Goal: Complete application form

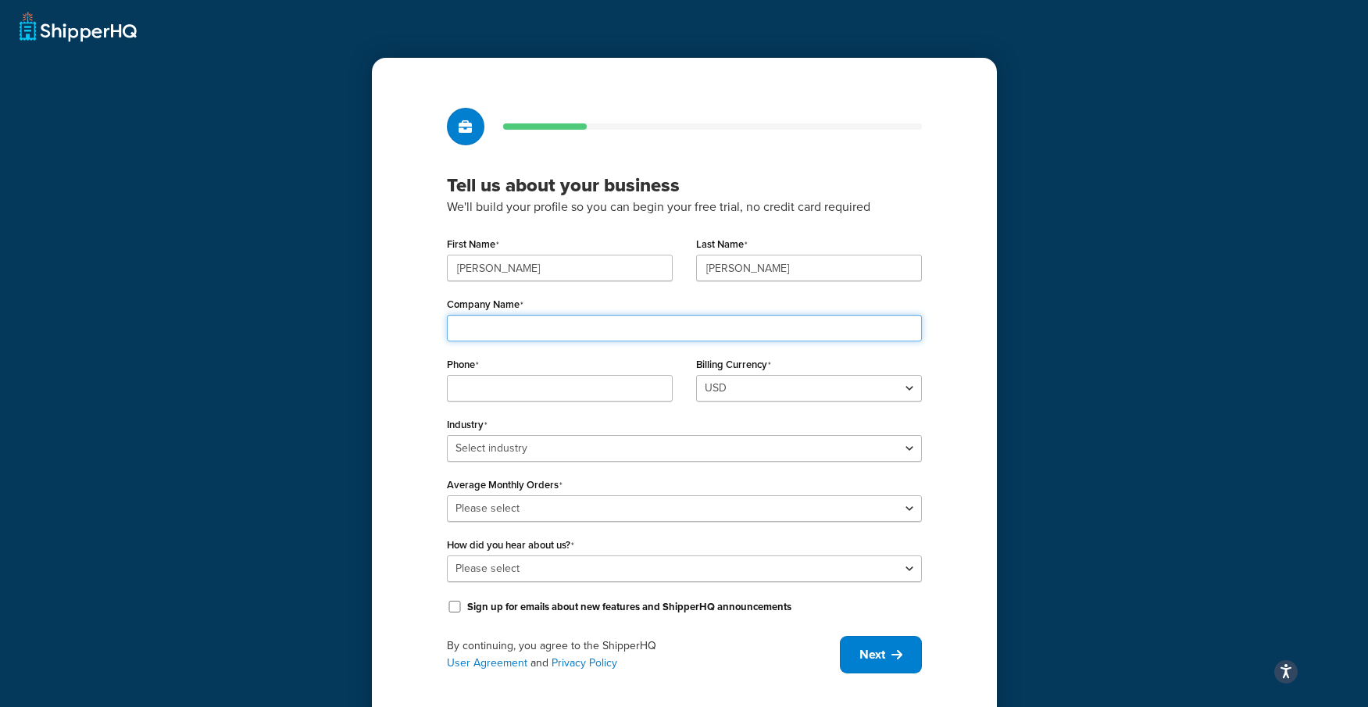
click at [498, 324] on input "Company Name" at bounding box center [684, 328] width 475 height 27
type input "[PERSON_NAME] Coffee"
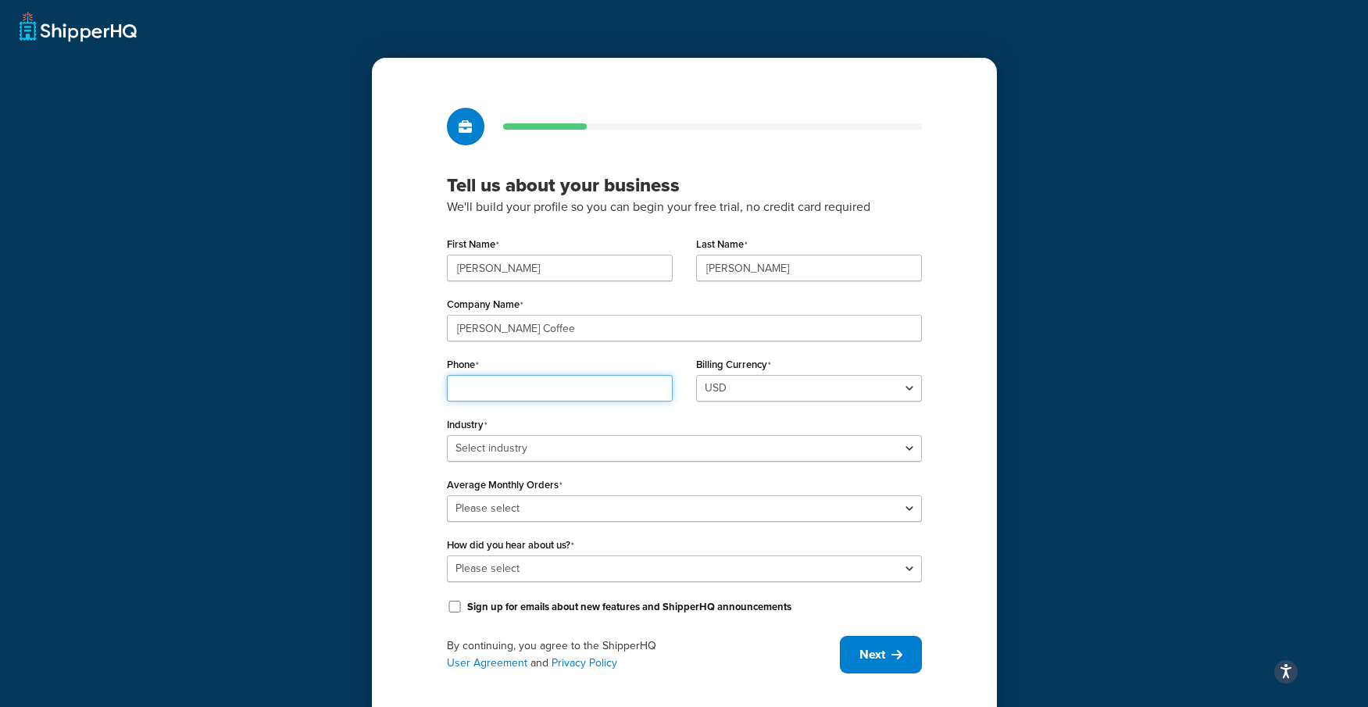
click at [522, 390] on input "Phone" at bounding box center [560, 388] width 226 height 27
type input "9786312046"
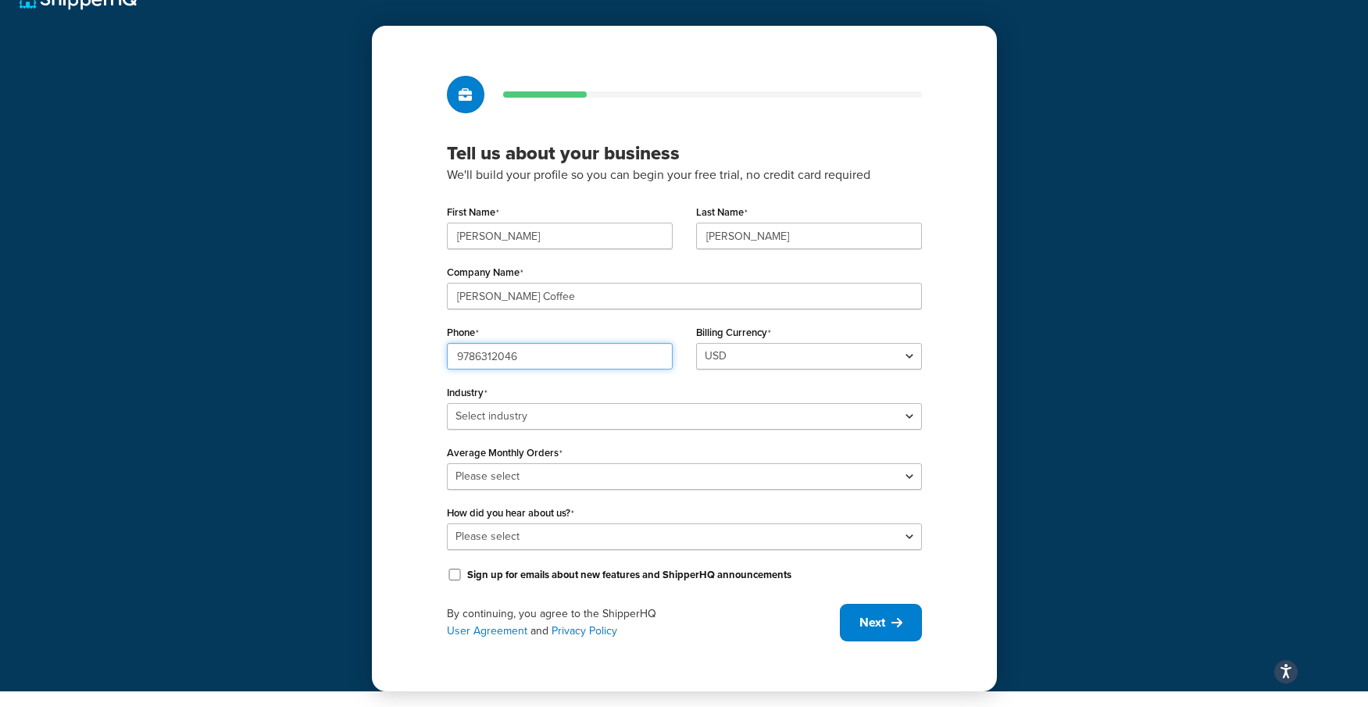
scroll to position [32, 0]
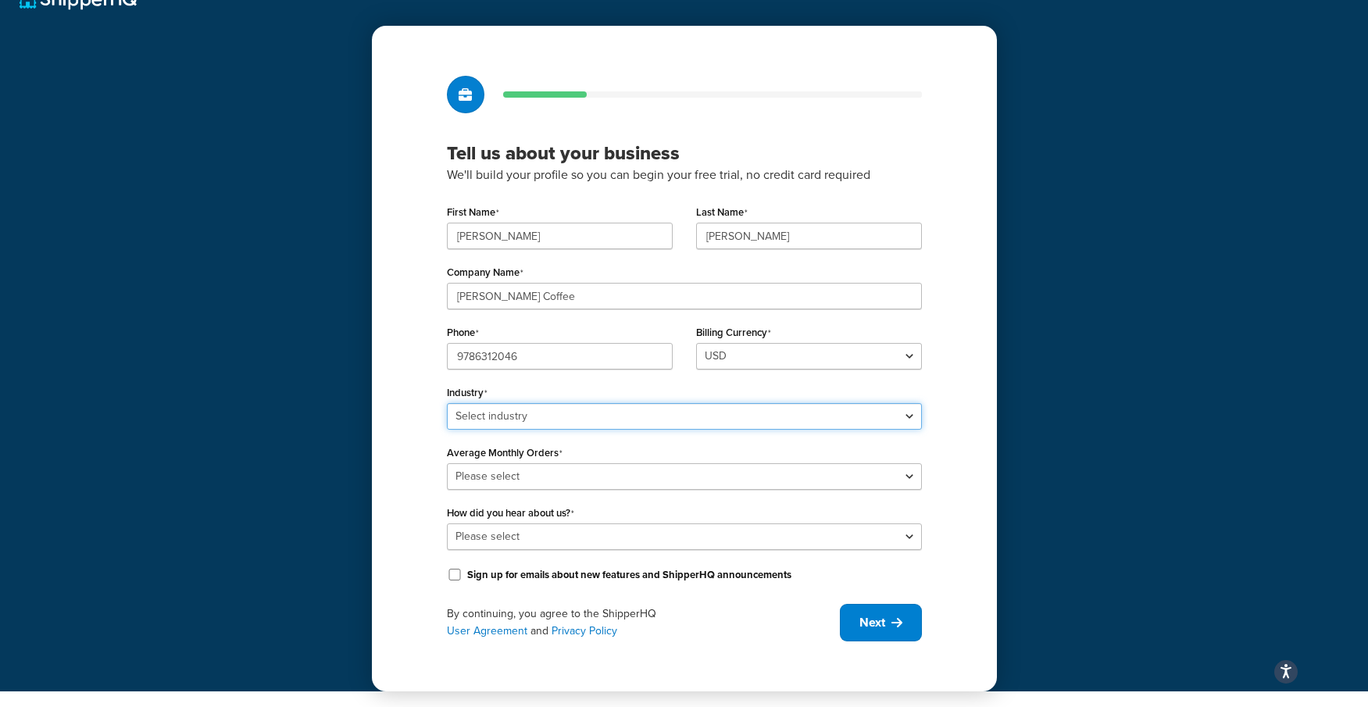
click at [522, 410] on select "Select industry Automotive Adult Agriculture Alcohol, Tobacco & CBD Arts & Craf…" at bounding box center [684, 416] width 475 height 27
select select "24"
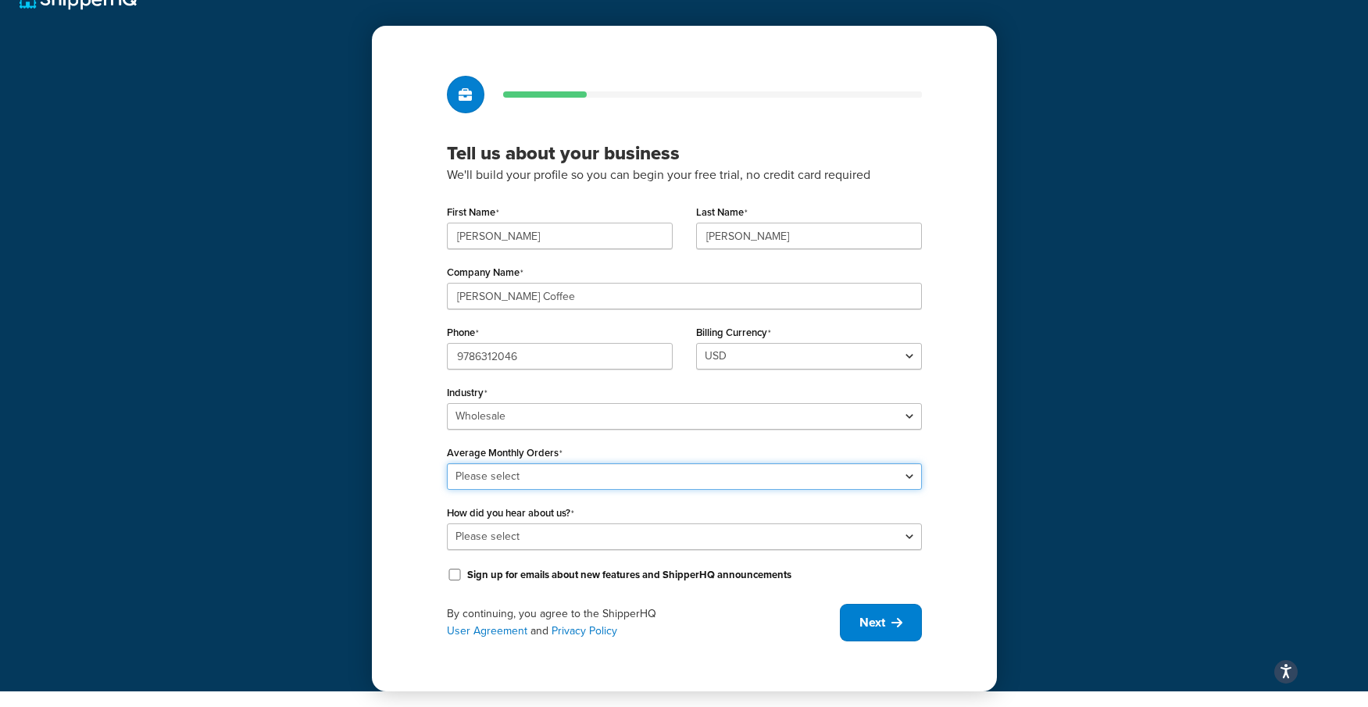
click at [477, 480] on select "Please select 0-500 501-1,000 1,001-10,000 10,001-20,000 Over 20,000" at bounding box center [684, 476] width 475 height 27
select select "3"
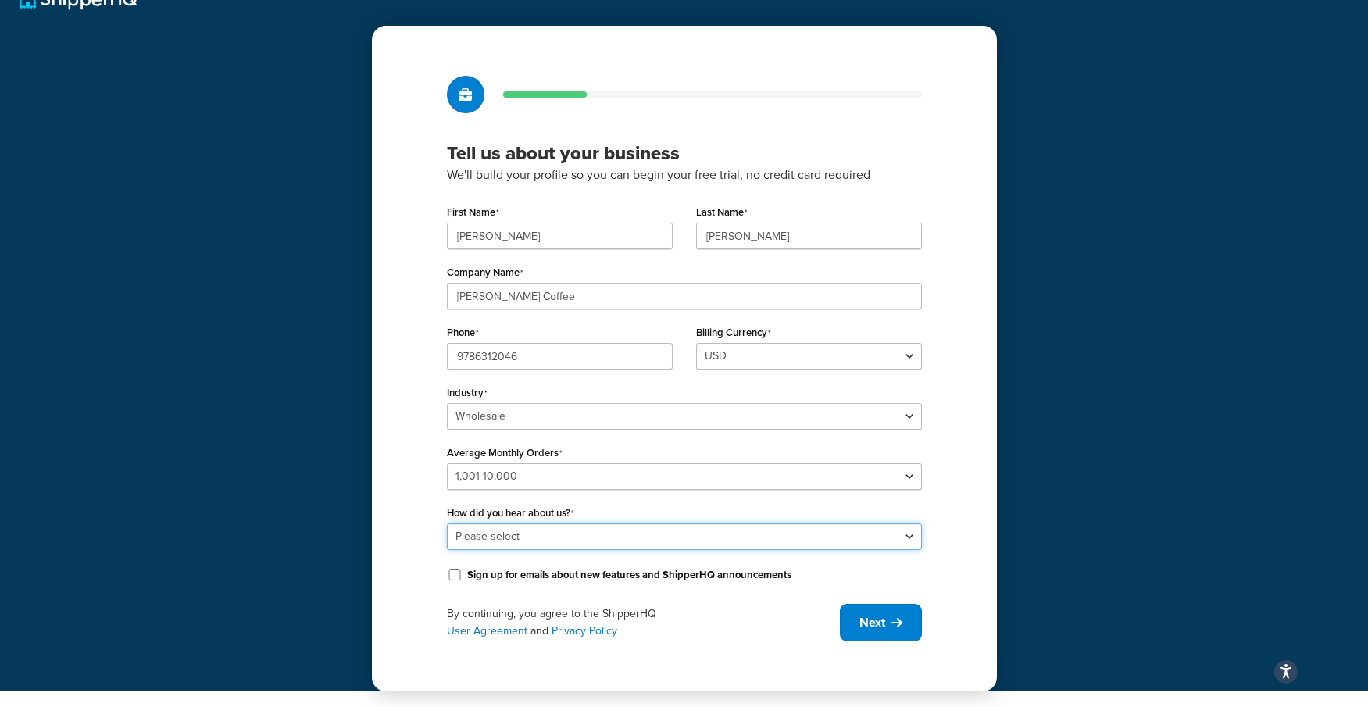
click at [466, 539] on select "Please select Online Search App Store or Marketplace Listing Referred by Agency…" at bounding box center [684, 537] width 475 height 27
select select "10"
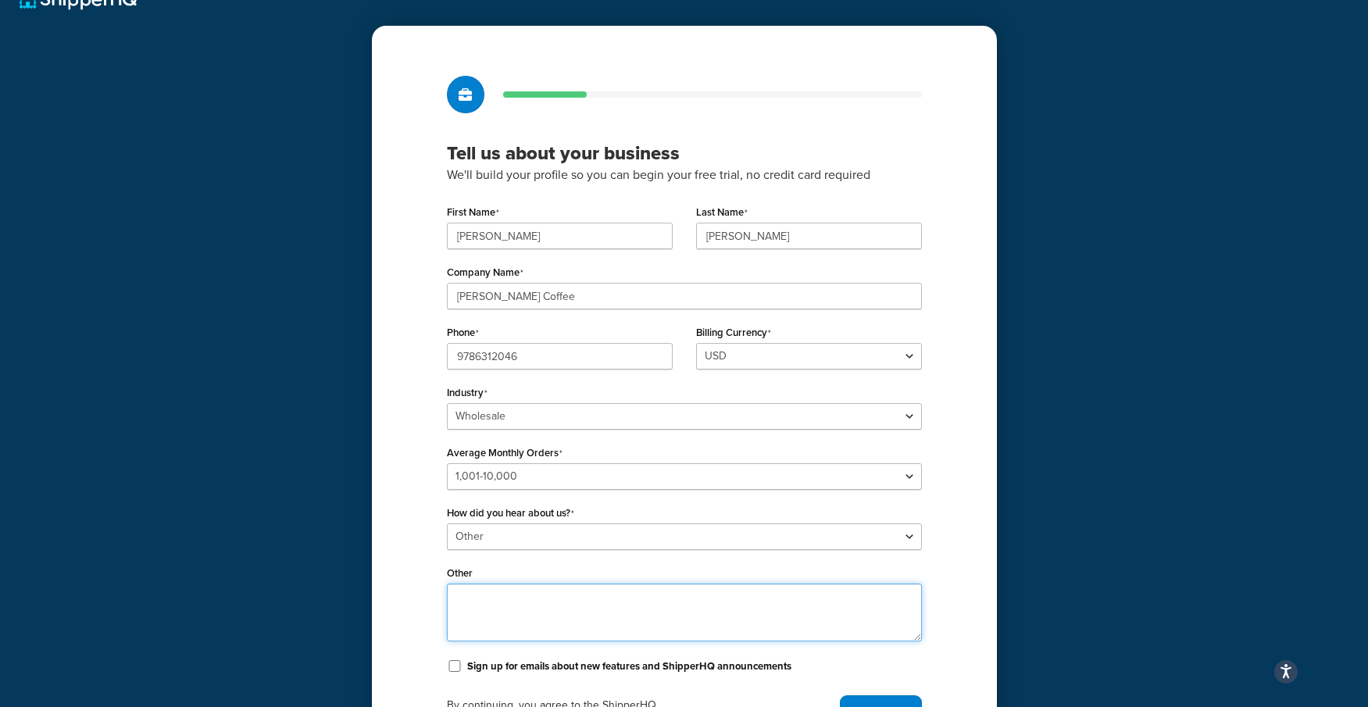
click at [464, 601] on textarea "Other" at bounding box center [684, 613] width 475 height 58
type textarea "UPS rep recommended this"
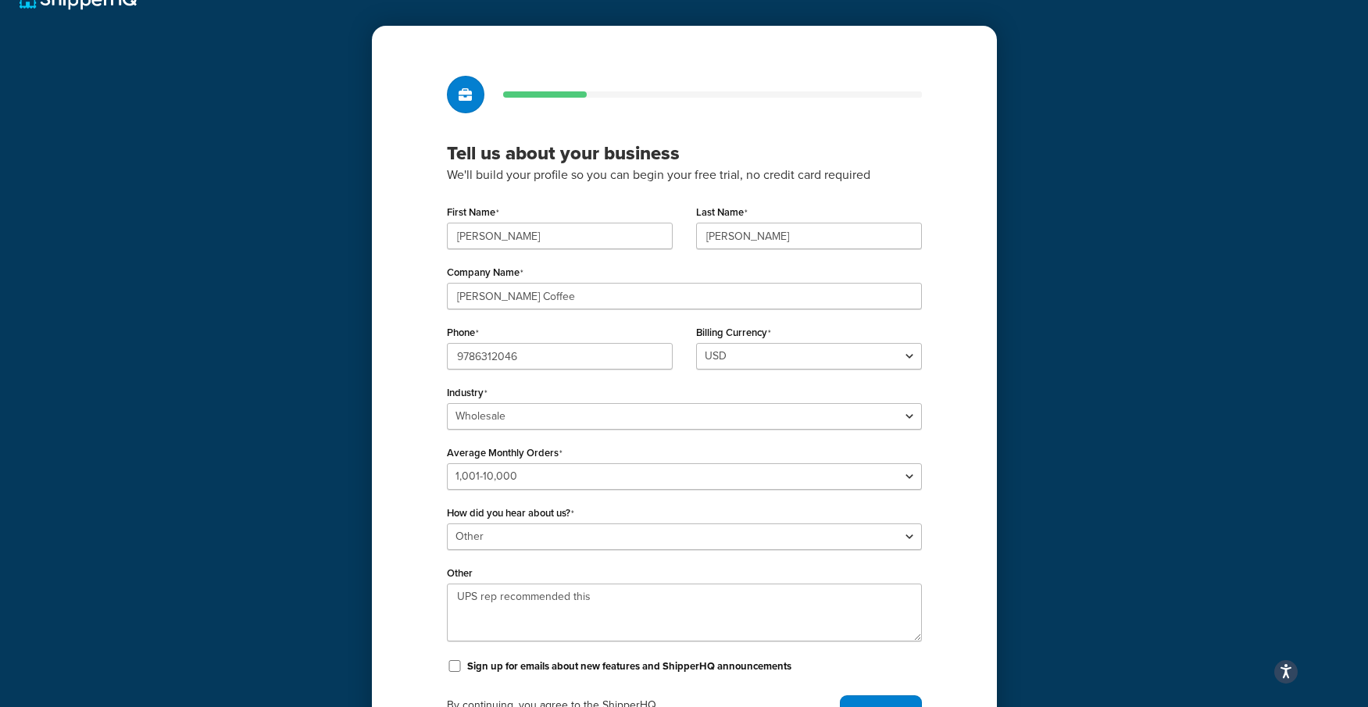
click at [363, 524] on div "Tell us about your business We'll build your profile so you can begin your free…" at bounding box center [684, 375] width 1368 height 815
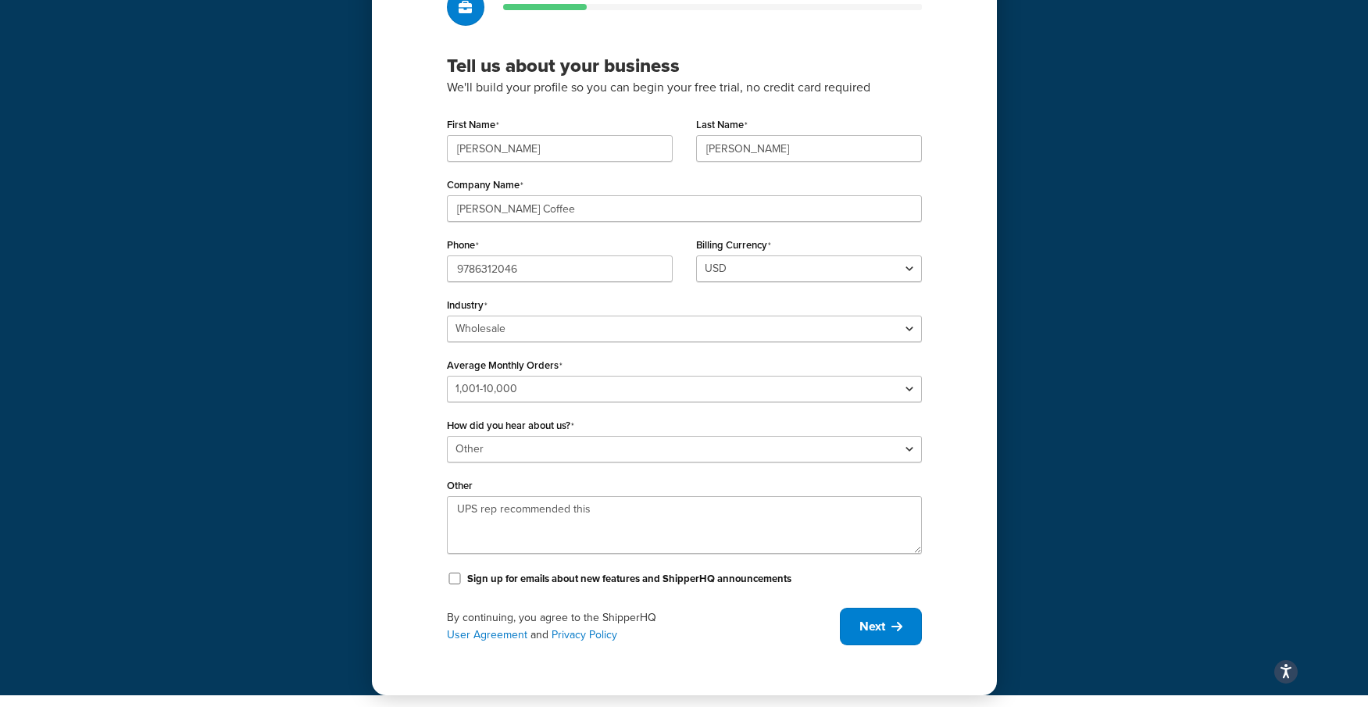
scroll to position [123, 0]
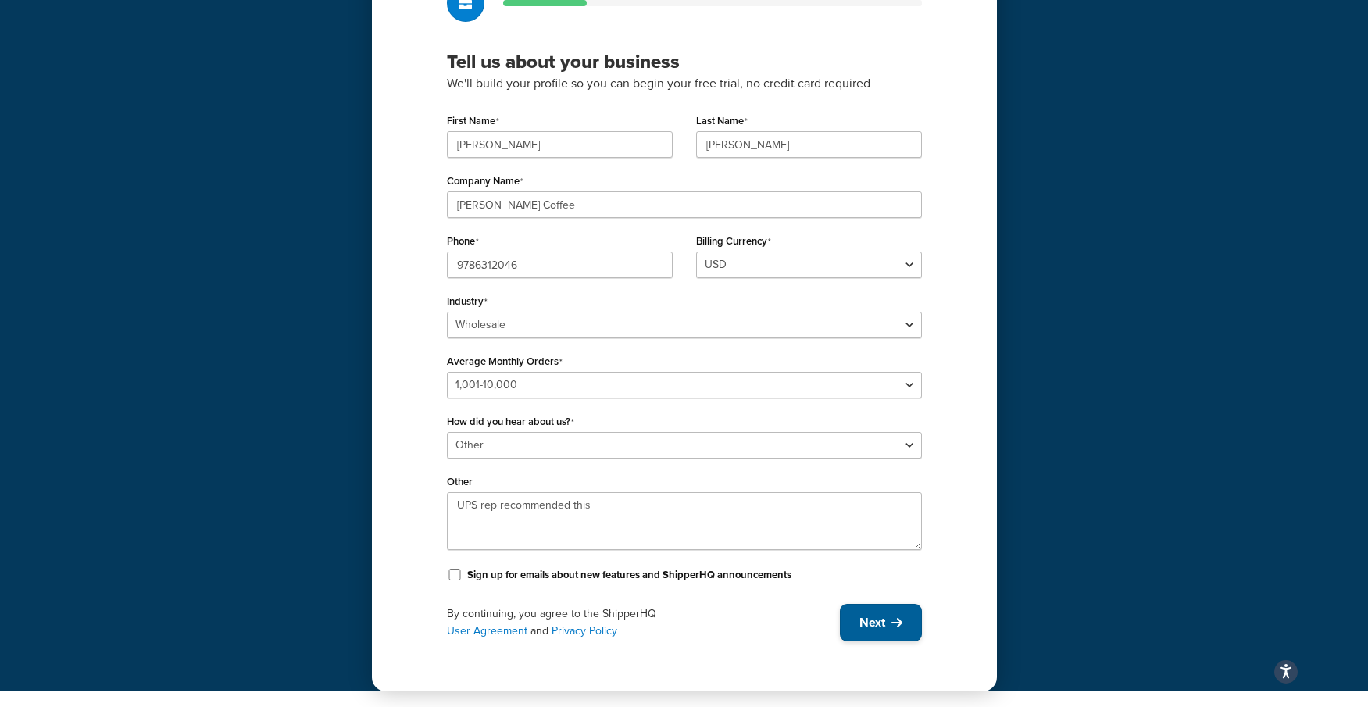
click at [879, 617] on span "Next" at bounding box center [873, 622] width 26 height 17
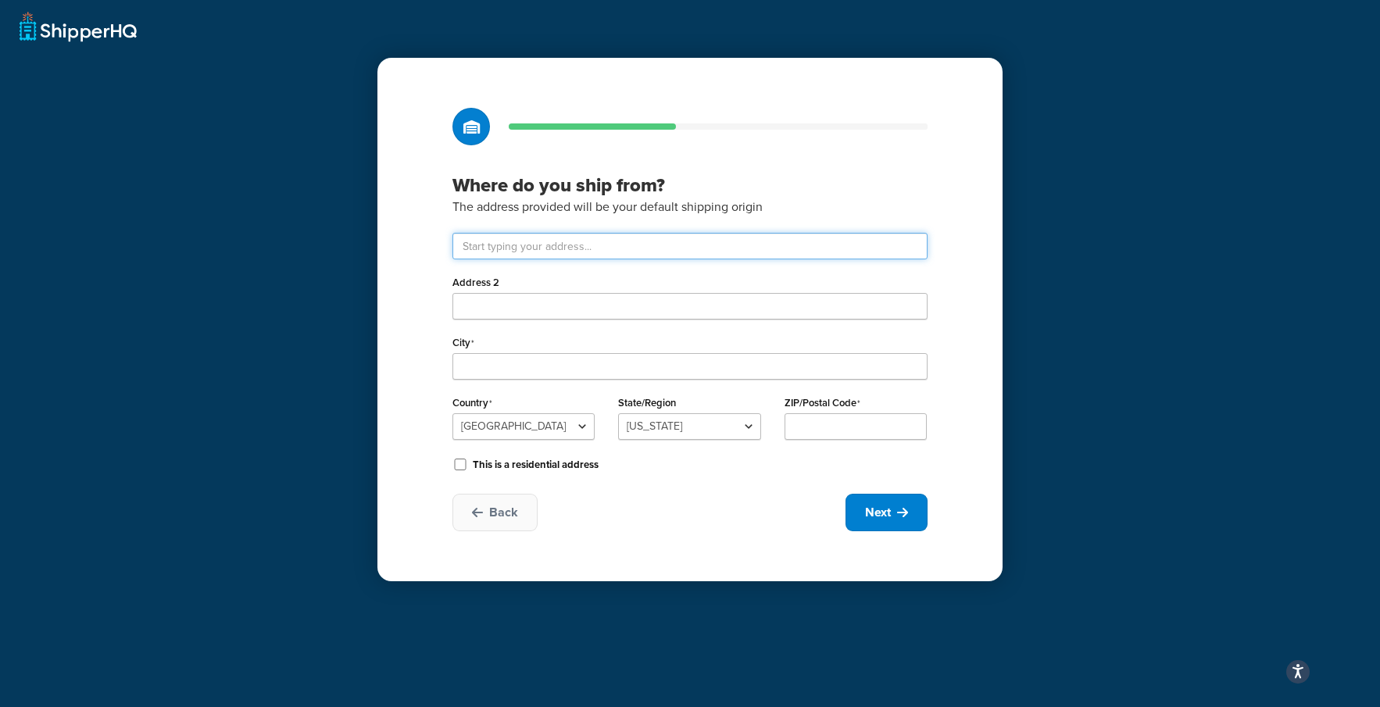
click at [507, 249] on input "text" at bounding box center [689, 246] width 475 height 27
type input "[STREET_ADDRESS]"
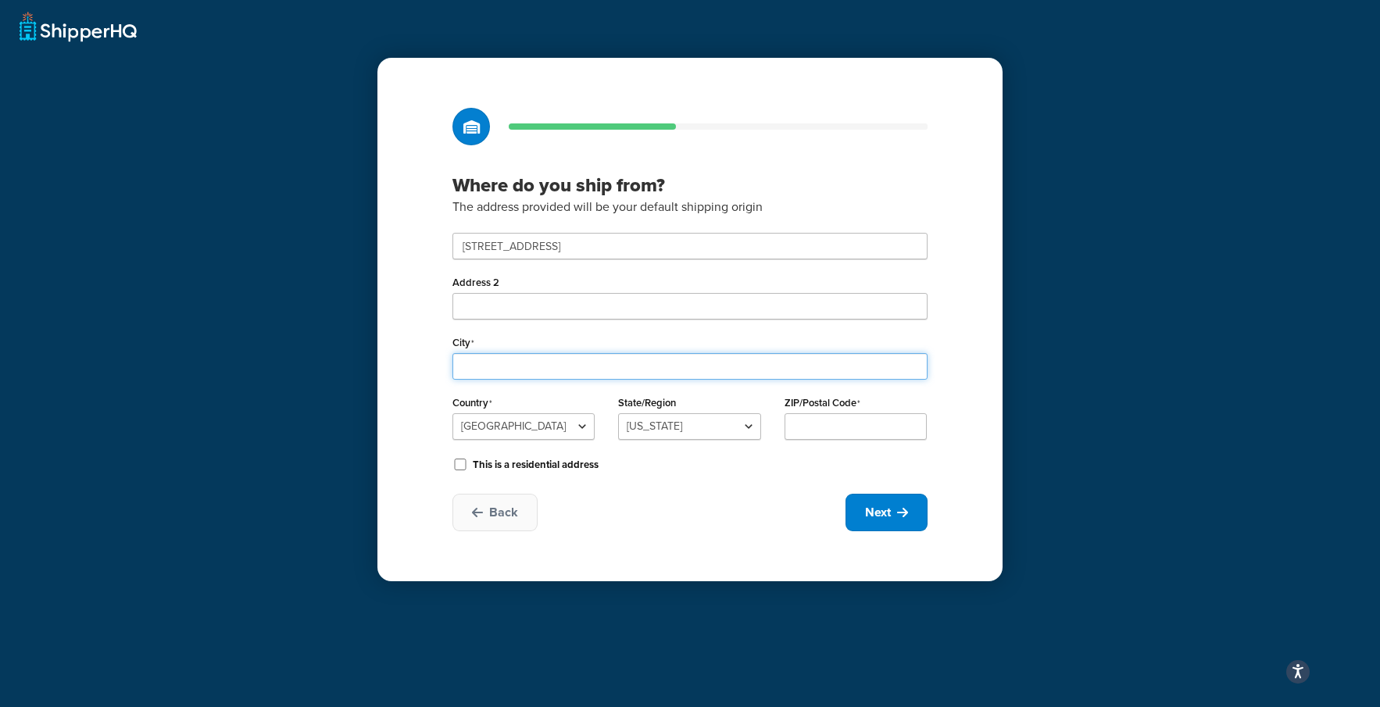
type input "Acton"
select select "21"
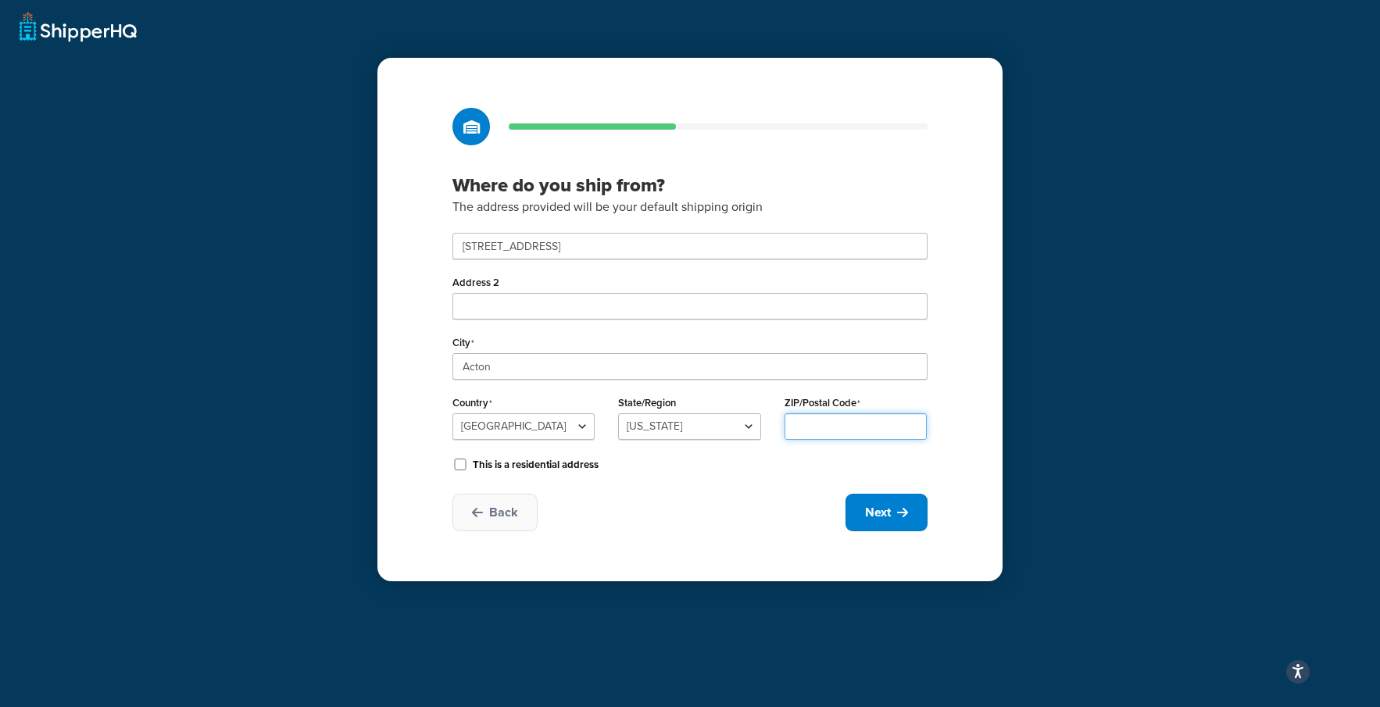
type input "01720"
click at [899, 508] on icon at bounding box center [902, 512] width 11 height 13
select select "1"
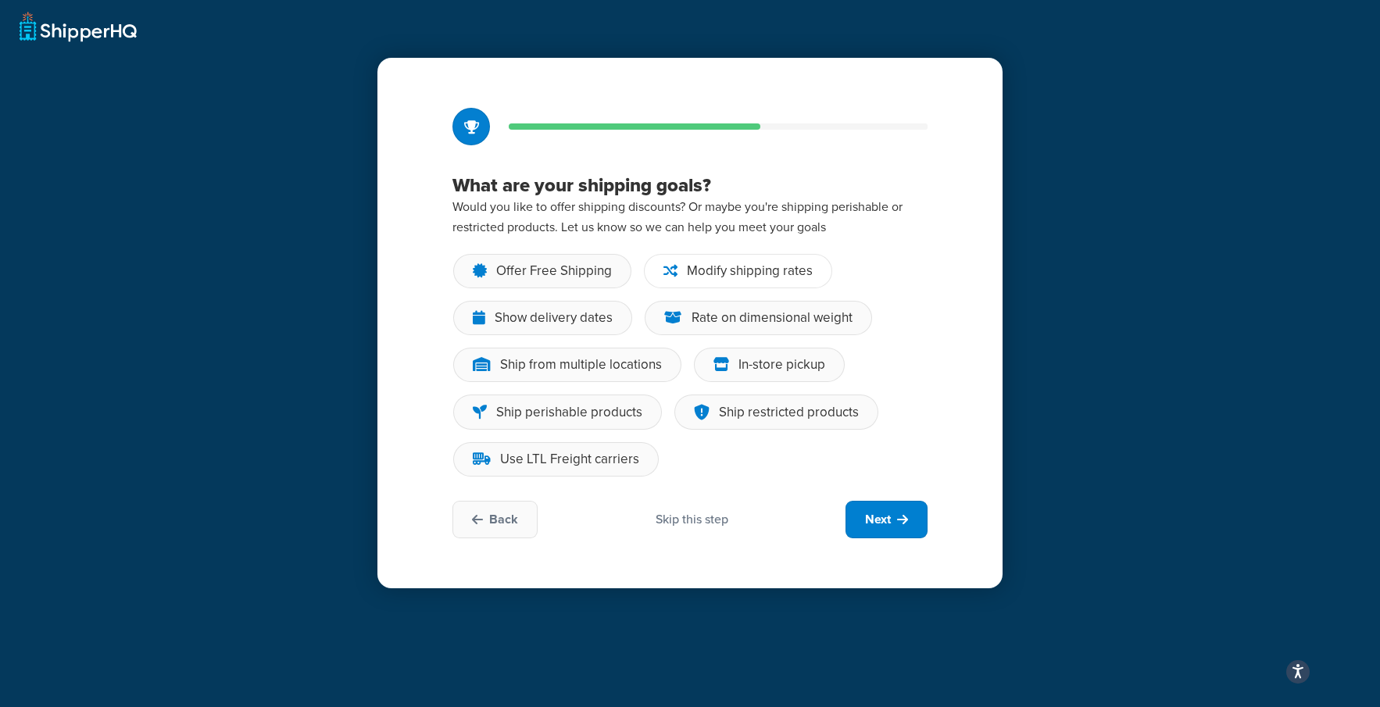
click at [802, 268] on div "Modify shipping rates" at bounding box center [750, 271] width 126 height 16
click at [0, 0] on input "Modify shipping rates" at bounding box center [0, 0] width 0 height 0
click at [892, 522] on button "Next" at bounding box center [887, 520] width 82 height 38
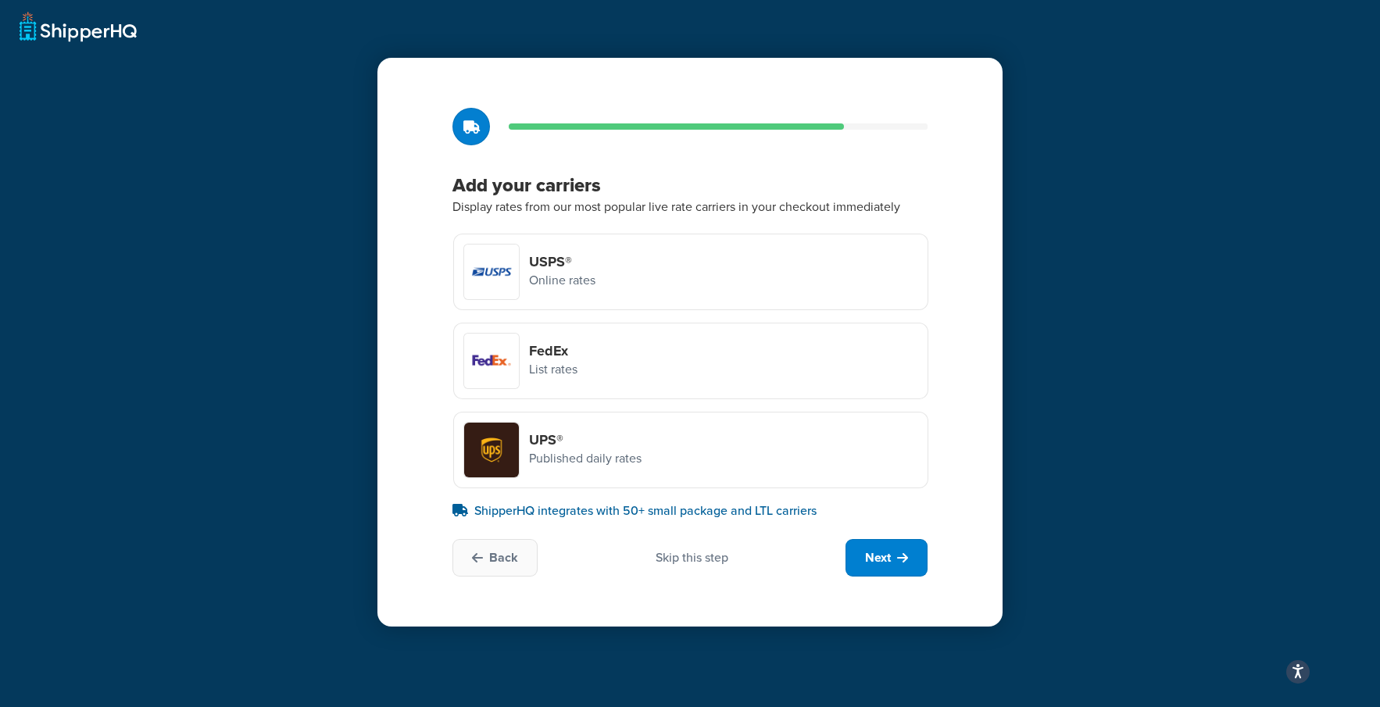
click at [526, 271] on div "USPS® Online rates" at bounding box center [529, 272] width 132 height 56
click at [0, 0] on input "USPS® Online rates" at bounding box center [0, 0] width 0 height 0
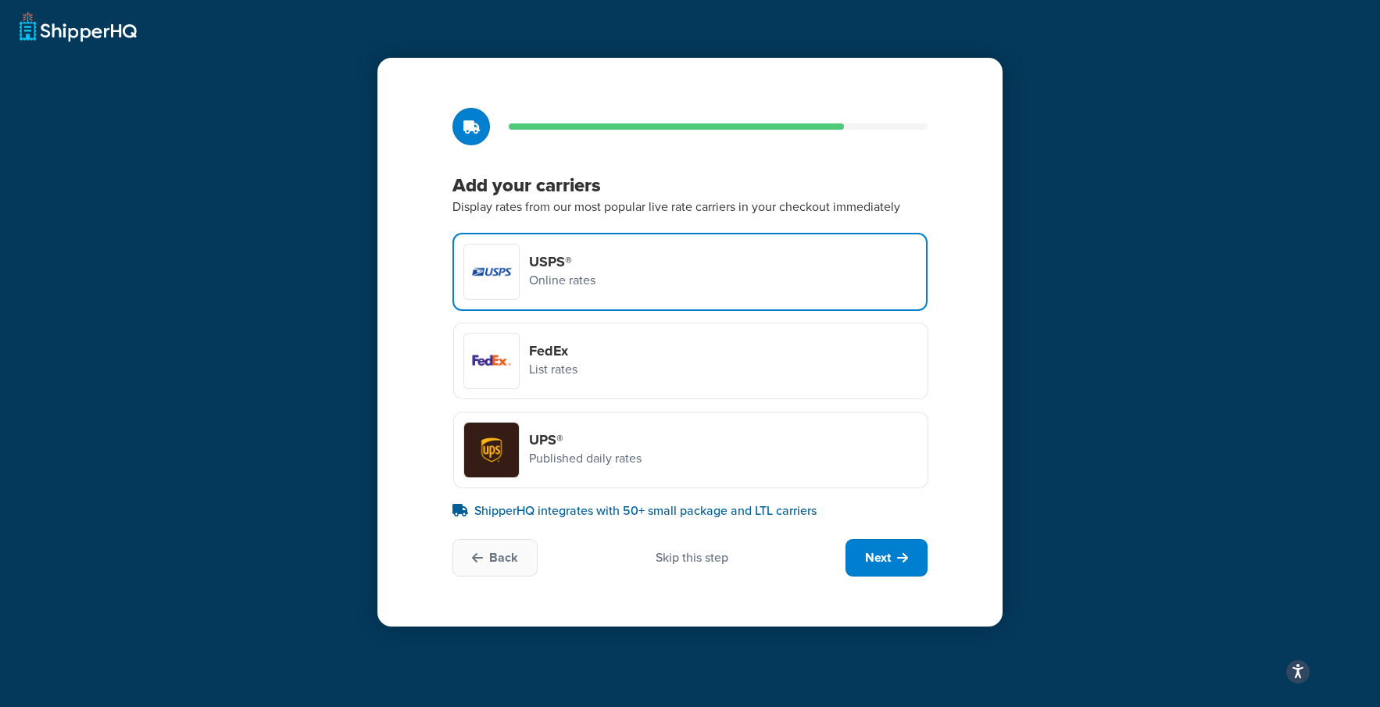
click at [485, 459] on div at bounding box center [491, 450] width 55 height 55
click at [0, 0] on input "UPS® Published daily rates" at bounding box center [0, 0] width 0 height 0
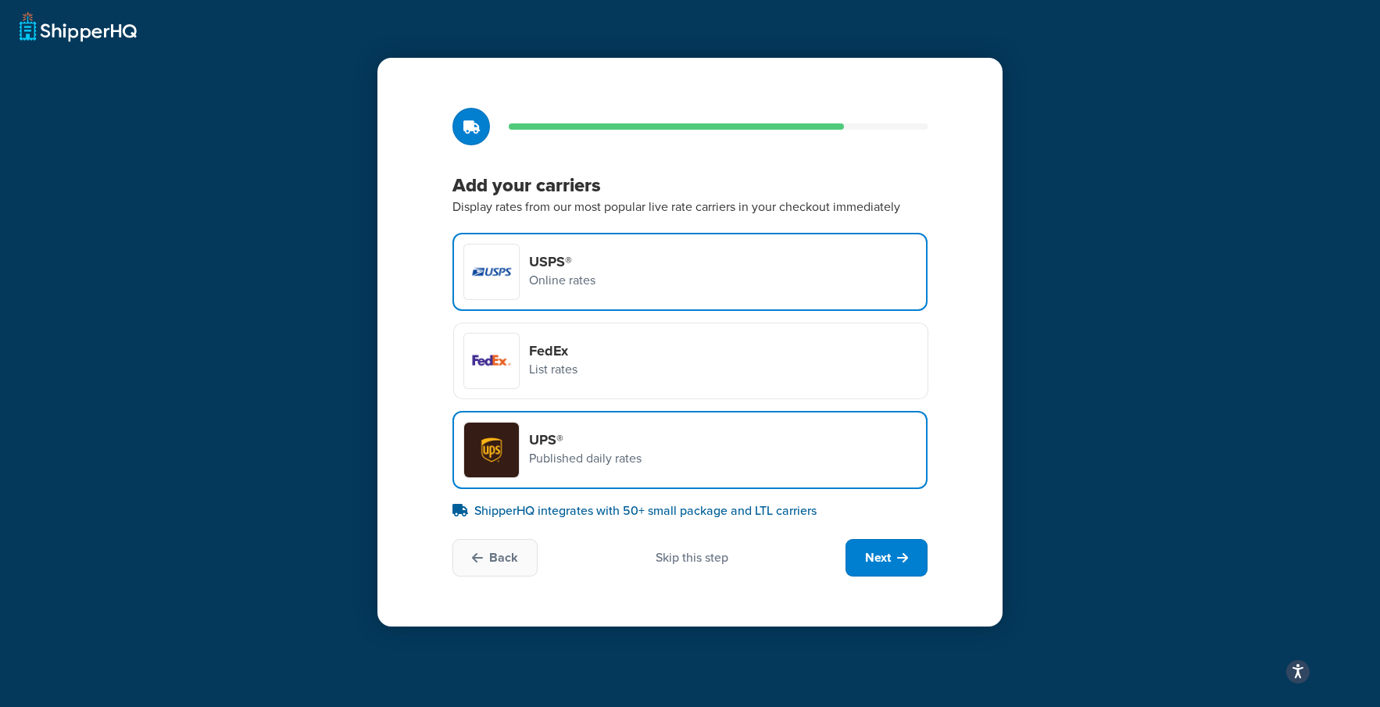
click at [703, 563] on div "Skip this step" at bounding box center [692, 557] width 73 height 17
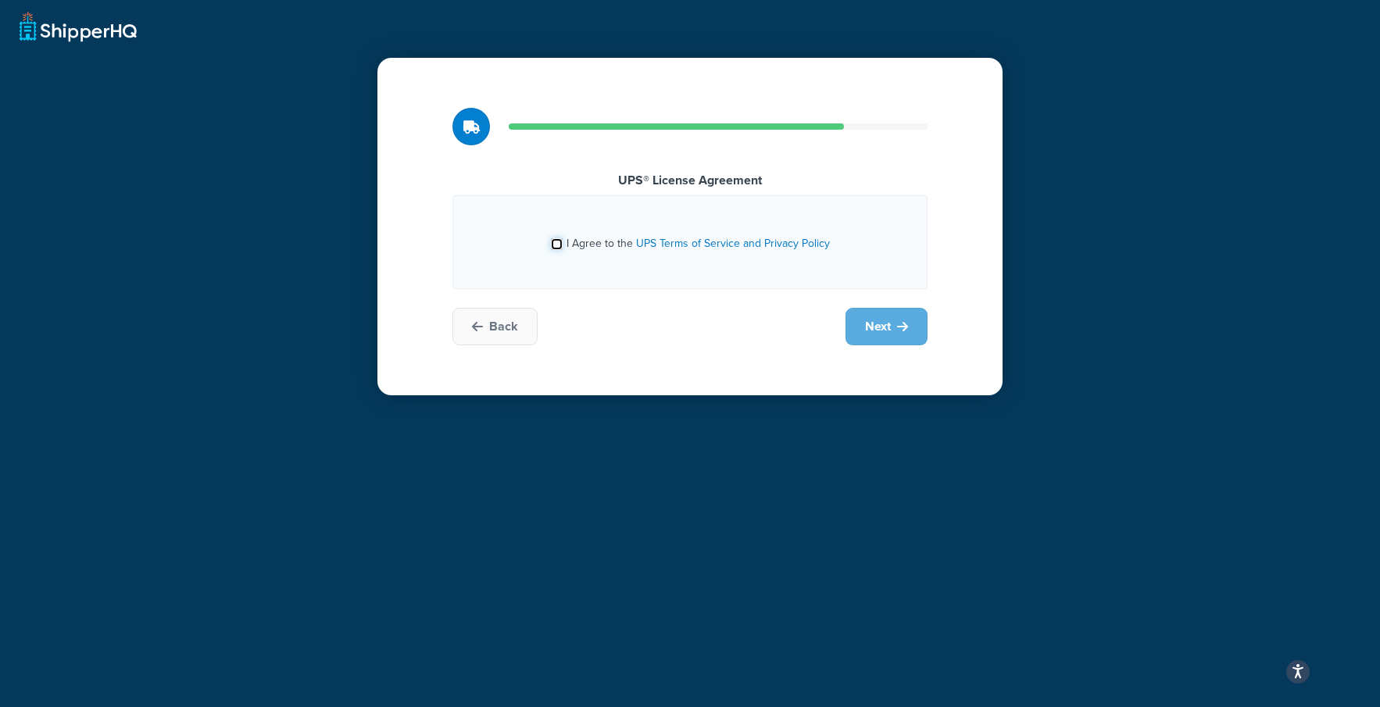
click at [557, 245] on input "I Agree to the UPS Terms of Service and Privacy Policy" at bounding box center [557, 244] width 12 height 12
checkbox input "true"
click at [886, 326] on span "Next" at bounding box center [878, 326] width 26 height 17
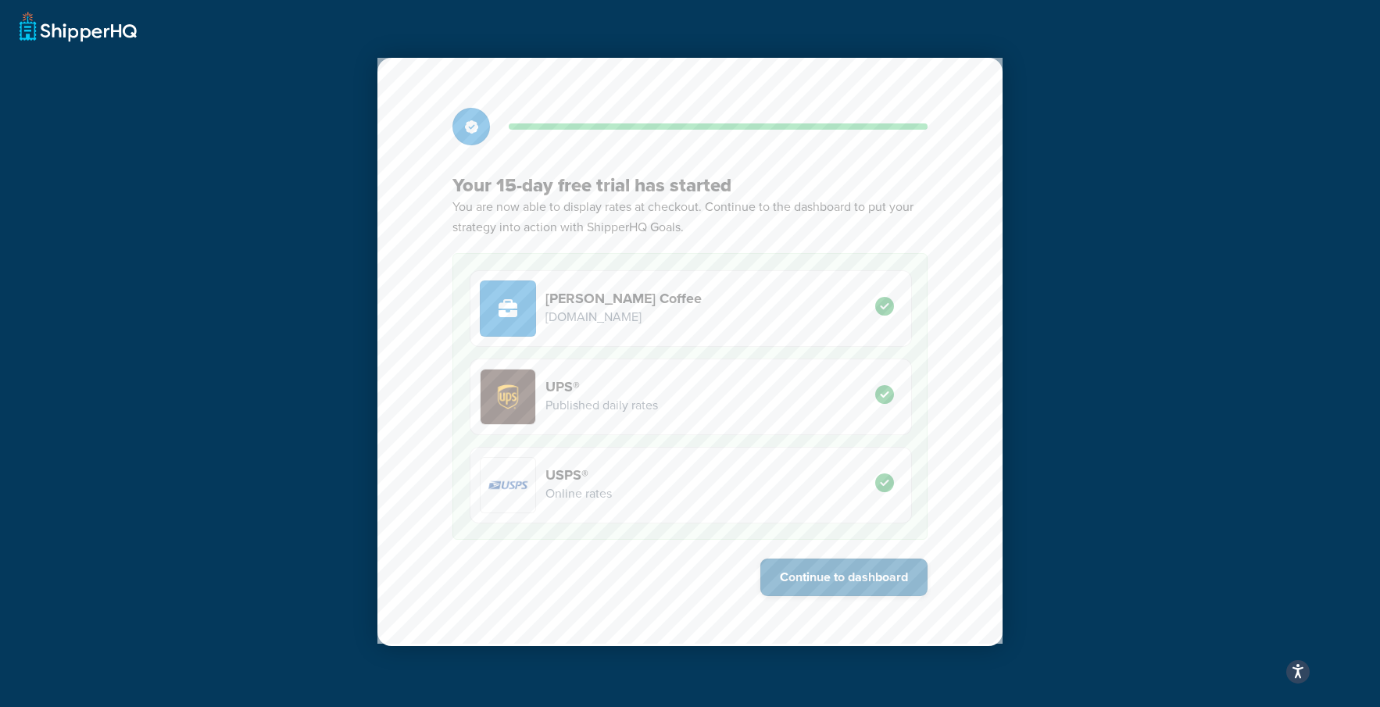
click at [829, 580] on button "Continue to dashboard" at bounding box center [843, 578] width 167 height 38
